Goal: Task Accomplishment & Management: Complete application form

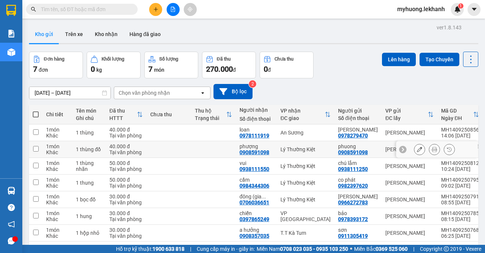
scroll to position [34, 0]
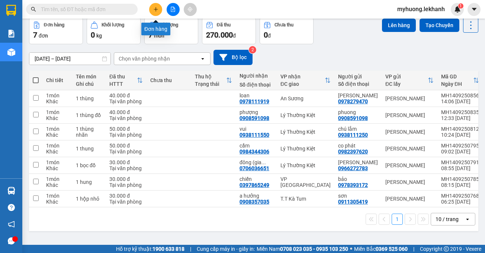
click at [157, 12] on button at bounding box center [155, 9] width 13 height 13
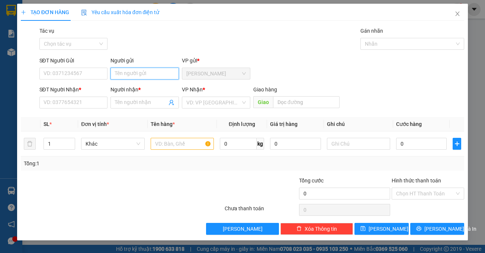
click at [141, 73] on input "Người gửi" at bounding box center [145, 74] width 68 height 12
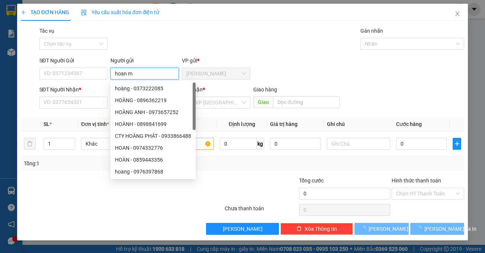
type input "hoan my"
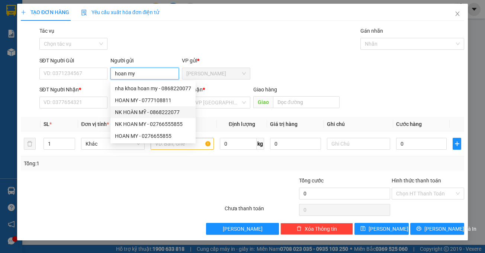
click at [160, 112] on div "NK HOÀN MỸ - 0868222077" at bounding box center [153, 112] width 76 height 8
type input "0868222077"
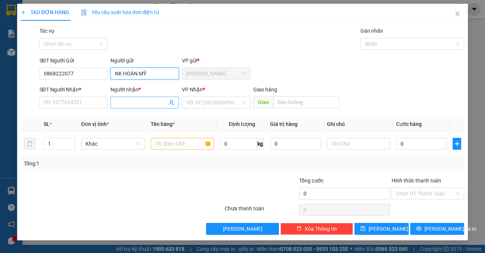
type input "NK HOÀN MỸ"
click at [118, 103] on input "Người nhận *" at bounding box center [141, 103] width 52 height 8
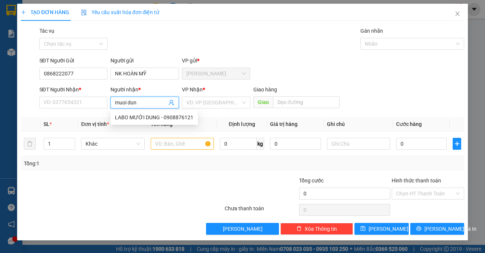
type input "muoi dung"
click at [137, 117] on div "LABO MƯỜI DUNG - 0908876121" at bounding box center [154, 117] width 79 height 8
type input "0908876121"
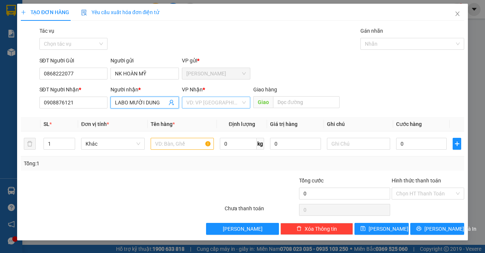
type input "LABO MƯỜI DUNG"
click at [202, 104] on input "search" at bounding box center [213, 102] width 54 height 11
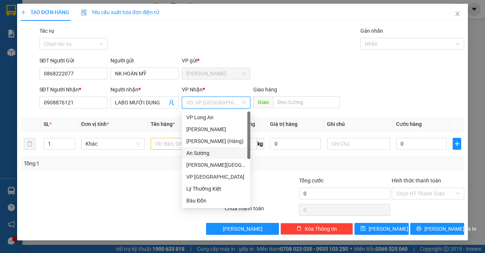
click at [200, 153] on div "An Sương" at bounding box center [216, 153] width 60 height 8
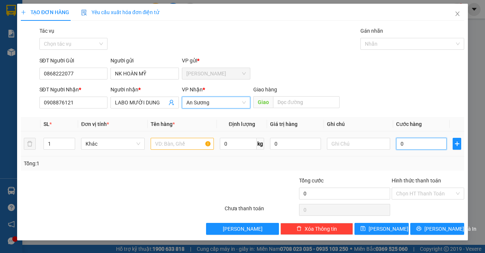
click at [417, 144] on input "0" at bounding box center [421, 144] width 51 height 12
type input "3"
type input "30"
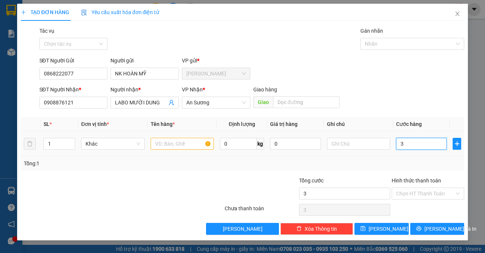
type input "30"
type input "30.000"
click at [403, 170] on div "Tổng: 1" at bounding box center [243, 164] width 444 height 14
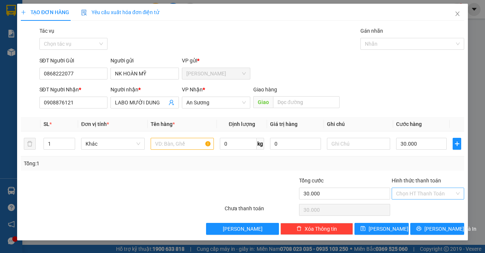
click at [416, 196] on input "Hình thức thanh toán" at bounding box center [425, 193] width 58 height 11
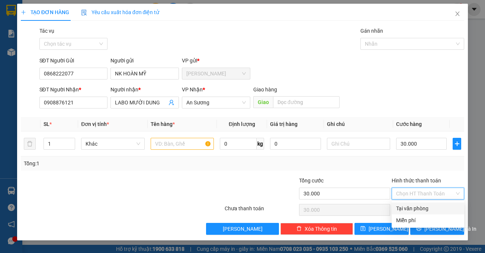
click at [416, 207] on div "Tại văn phòng" at bounding box center [428, 209] width 64 height 8
type input "0"
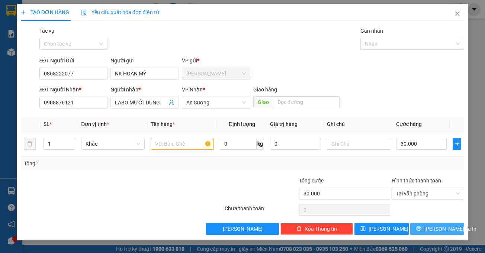
click at [435, 234] on button "[PERSON_NAME] và In" at bounding box center [437, 229] width 54 height 12
click at [431, 232] on button "[PERSON_NAME] và In" at bounding box center [437, 229] width 54 height 12
click at [176, 143] on input "text" at bounding box center [182, 144] width 63 height 12
type input "1 hop"
click at [433, 231] on span "[PERSON_NAME] và In" at bounding box center [451, 229] width 52 height 8
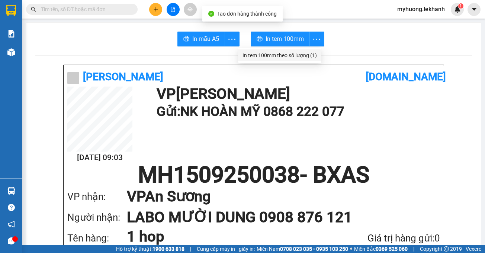
click at [313, 56] on div "In tem 100mm theo số lượng (1)" at bounding box center [280, 55] width 74 height 8
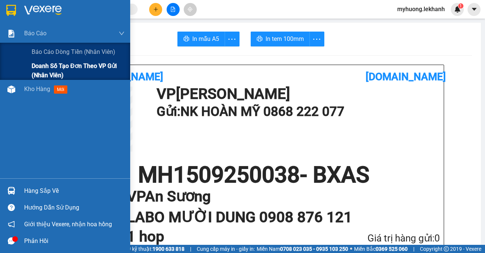
click at [30, 70] on div "Doanh số tạo đơn theo VP gửi (nhân viên)" at bounding box center [65, 70] width 130 height 19
